Goal: Use online tool/utility

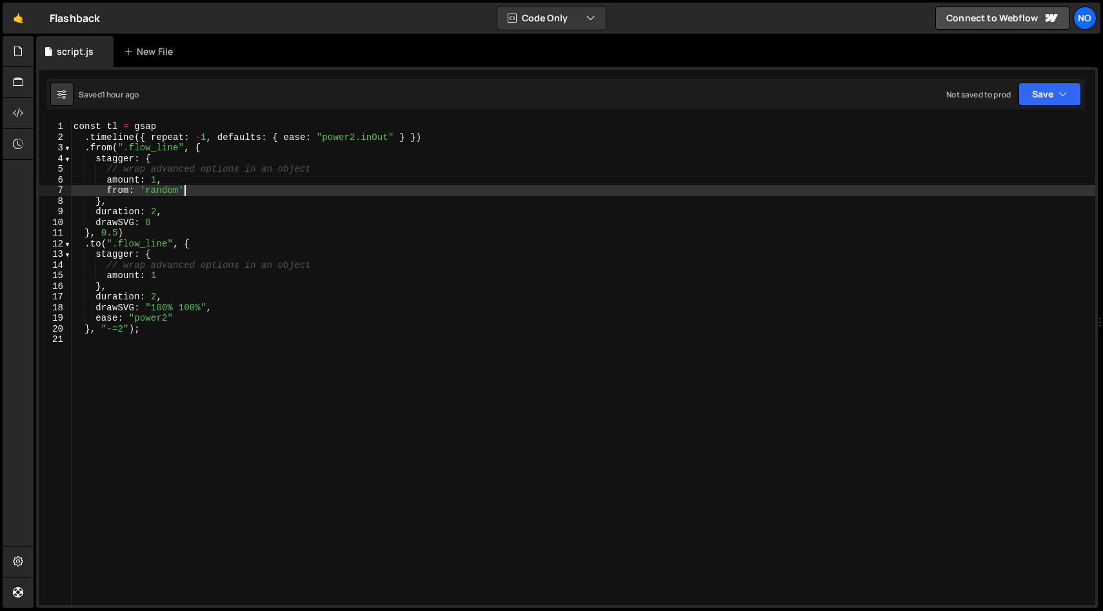
click at [231, 335] on div "const tl = gsap . timeline ({ repeat : - 1 , defaults : { ease : "power2.inOut"…" at bounding box center [583, 373] width 1024 height 505
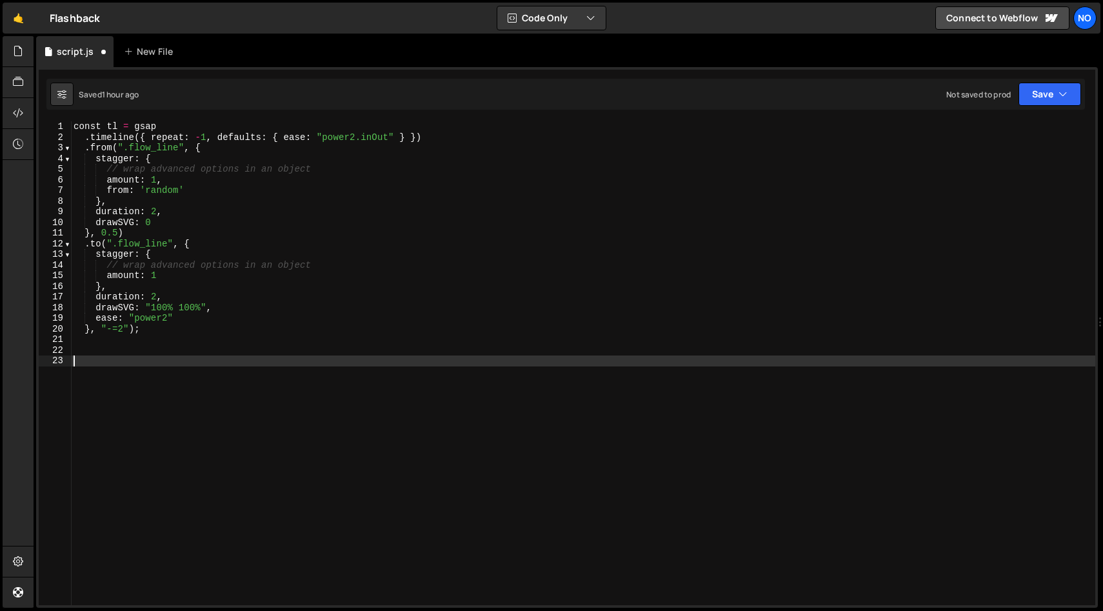
paste textarea "animateFlowBars();"
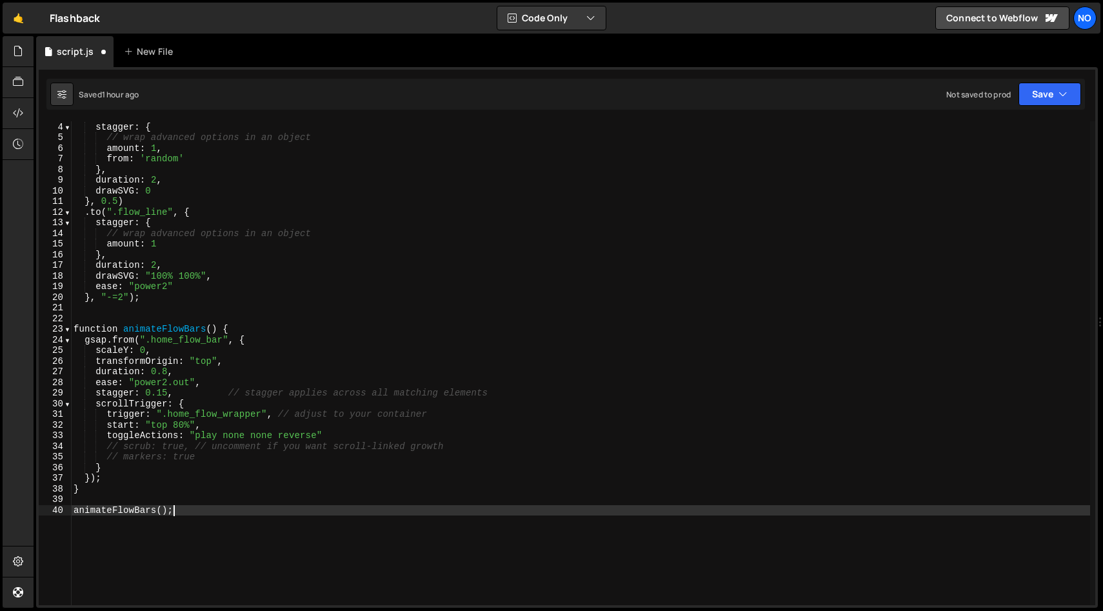
scroll to position [40, 0]
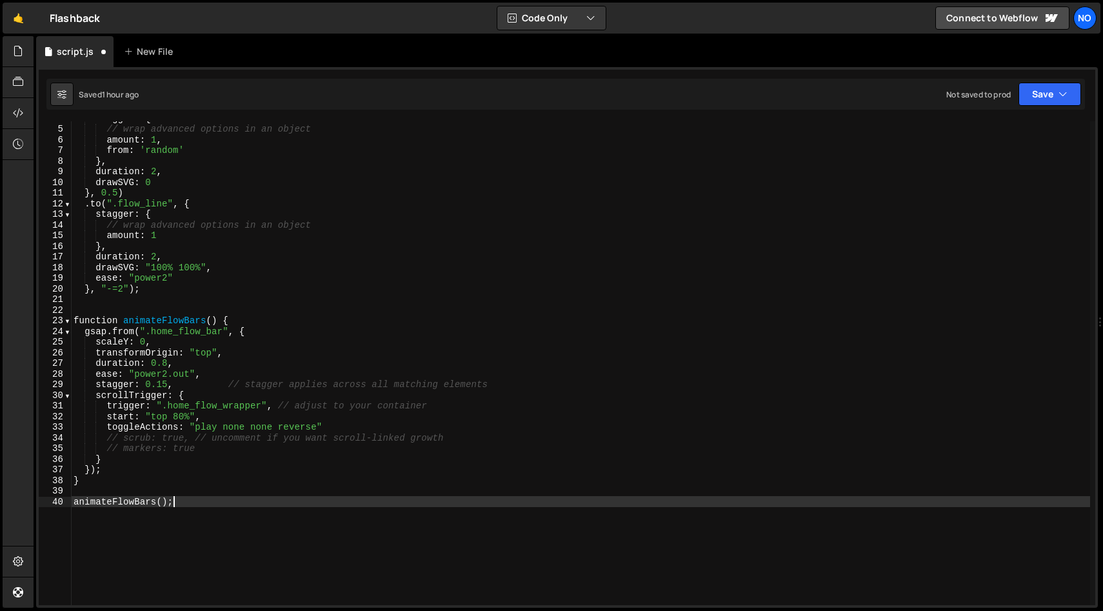
click at [224, 353] on div "stagger : { // wrap advanced options in an object amount : 1 , from : 'random' …" at bounding box center [580, 363] width 1019 height 500
type textarea "transformOrigin: "top","
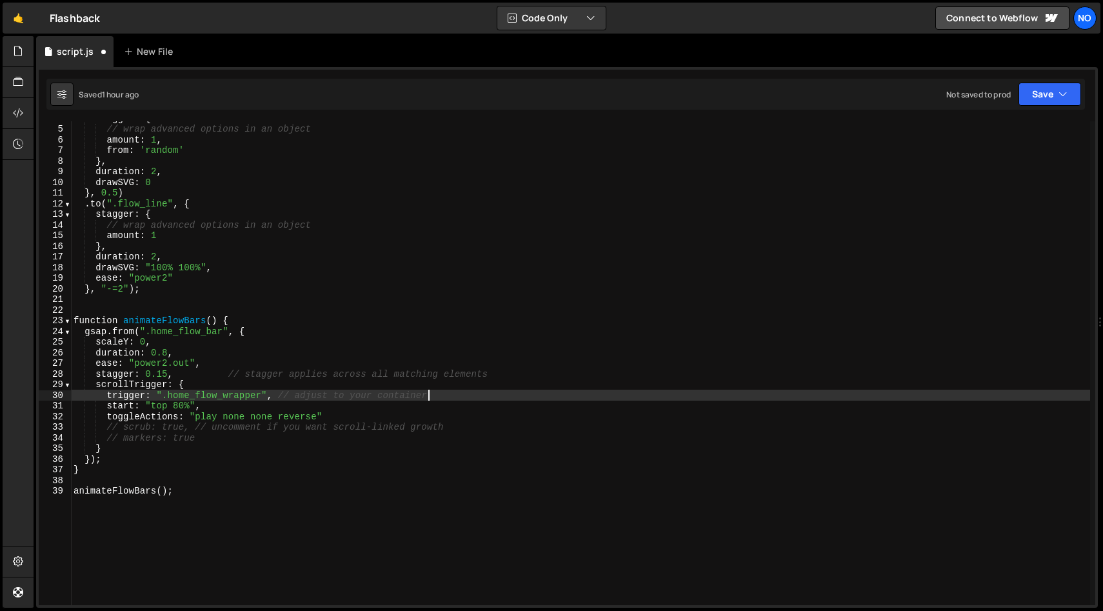
click at [126, 426] on div "stagger : { // wrap advanced options in an object amount : 1 , from : 'random' …" at bounding box center [580, 363] width 1019 height 500
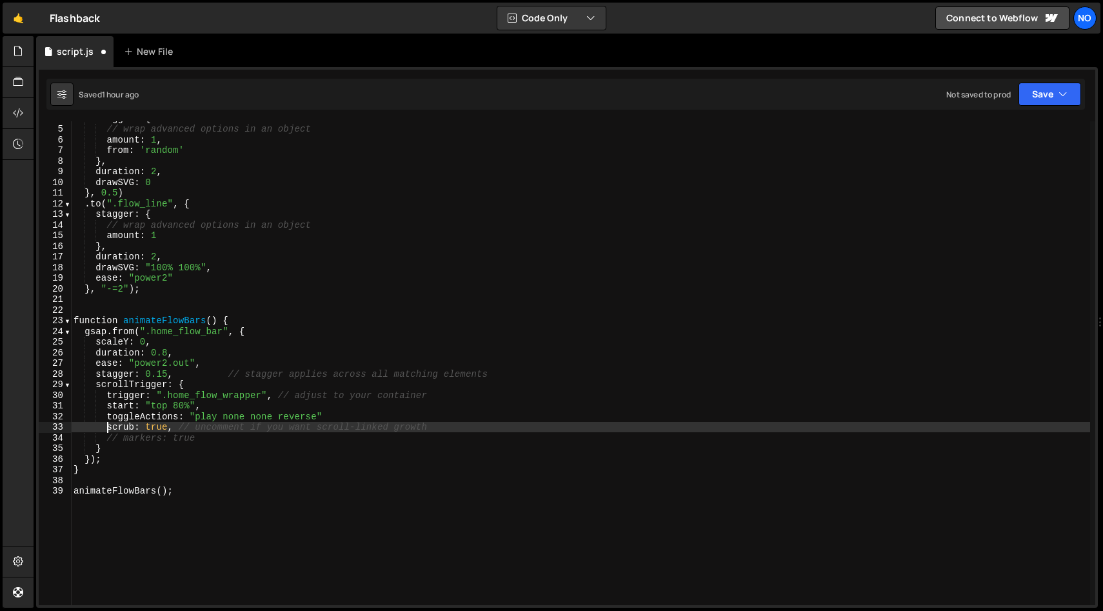
type textarea "toggleActions: "play none none reverse""
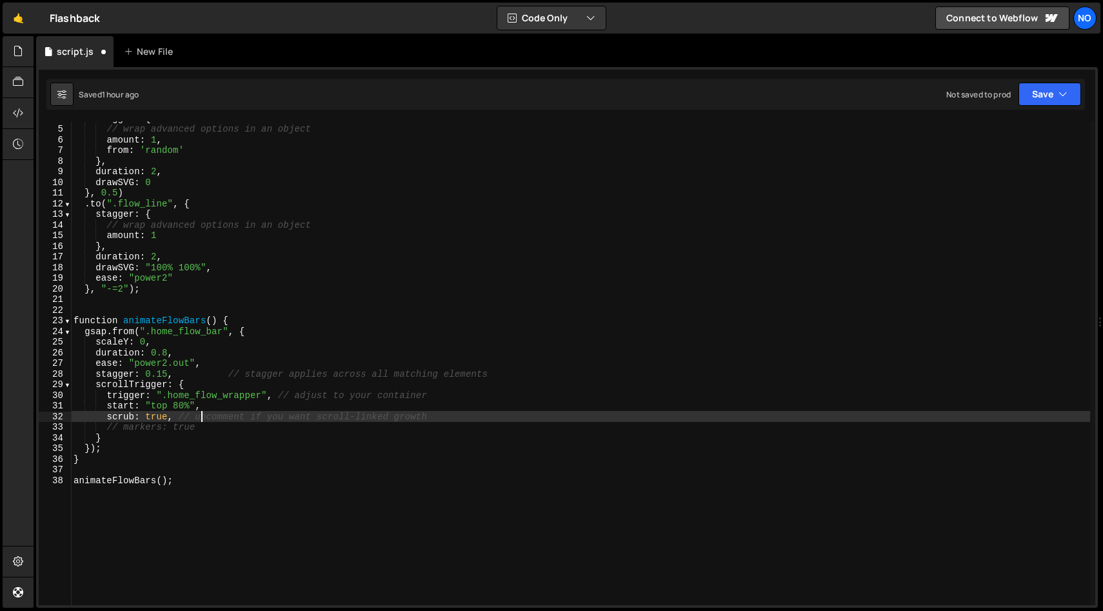
type textarea "// markers: true"
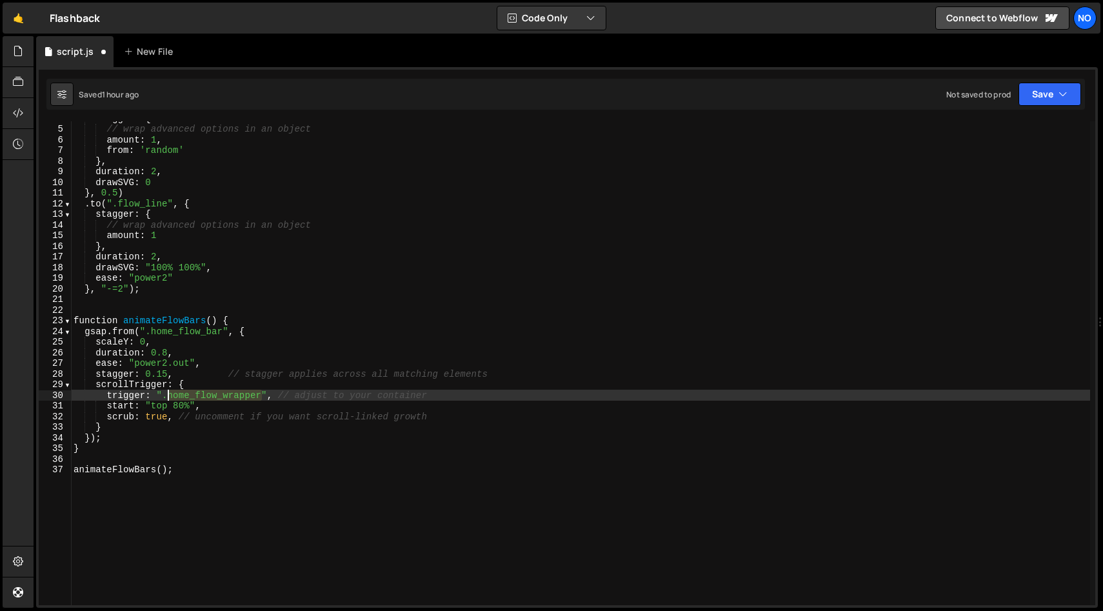
drag, startPoint x: 261, startPoint y: 396, endPoint x: 164, endPoint y: 397, distance: 96.7
click at [164, 397] on div "stagger : { // wrap advanced options in an object amount : 1 , from : 'random' …" at bounding box center [580, 363] width 1019 height 500
paste textarea "home_flow_bars_wrap"
click at [164, 395] on div "stagger : { // wrap advanced options in an object amount : 1 , from : 'random' …" at bounding box center [580, 363] width 1019 height 500
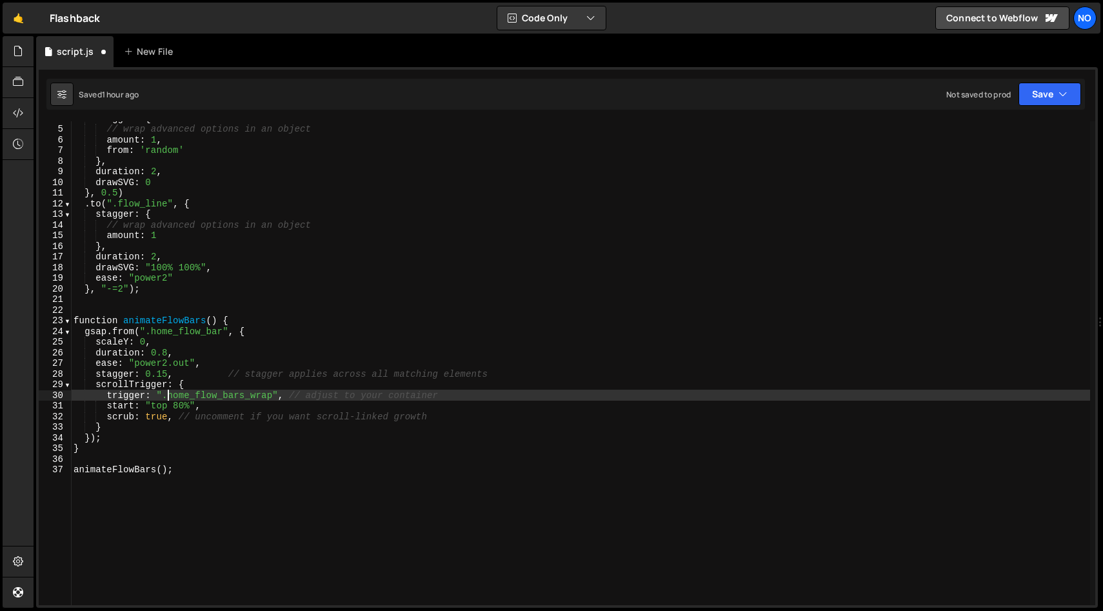
click at [158, 404] on div "stagger : { // wrap advanced options in an object amount : 1 , from : 'random' …" at bounding box center [580, 363] width 1019 height 500
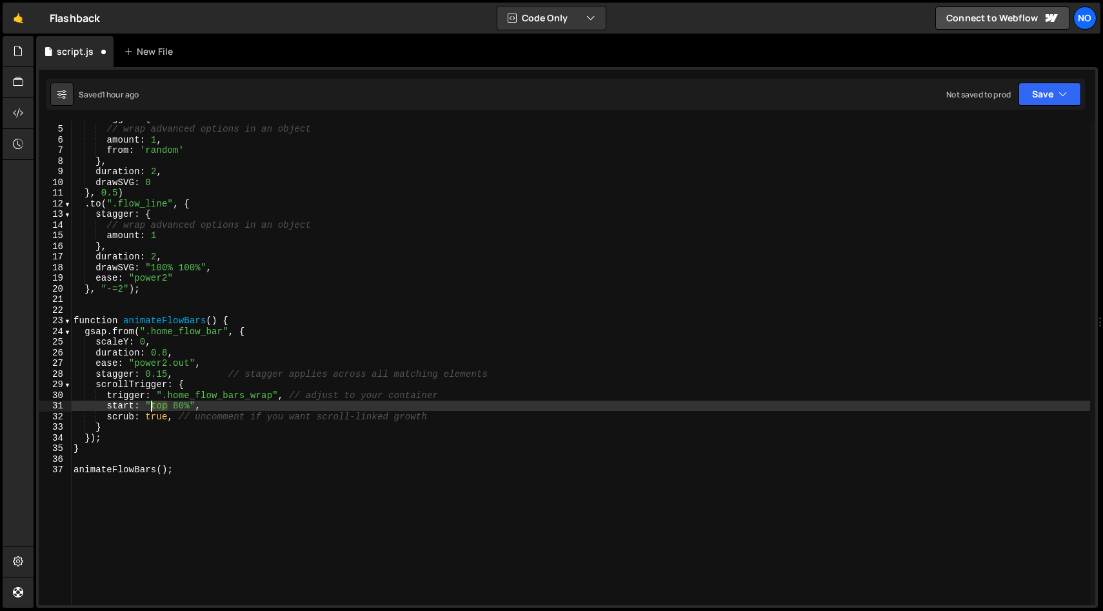
click at [158, 404] on div "stagger : { // wrap advanced options in an object amount : 1 , from : 'random' …" at bounding box center [580, 363] width 1019 height 500
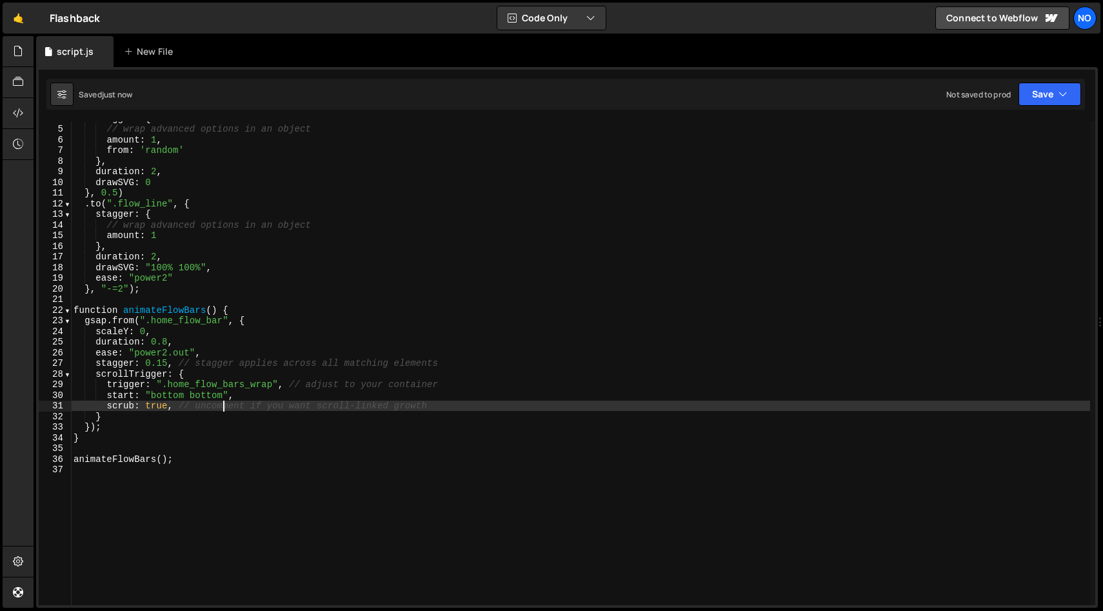
type textarea "scrub: true, // uncomment if you want scroll-linked growth"
